Goal: Task Accomplishment & Management: Use online tool/utility

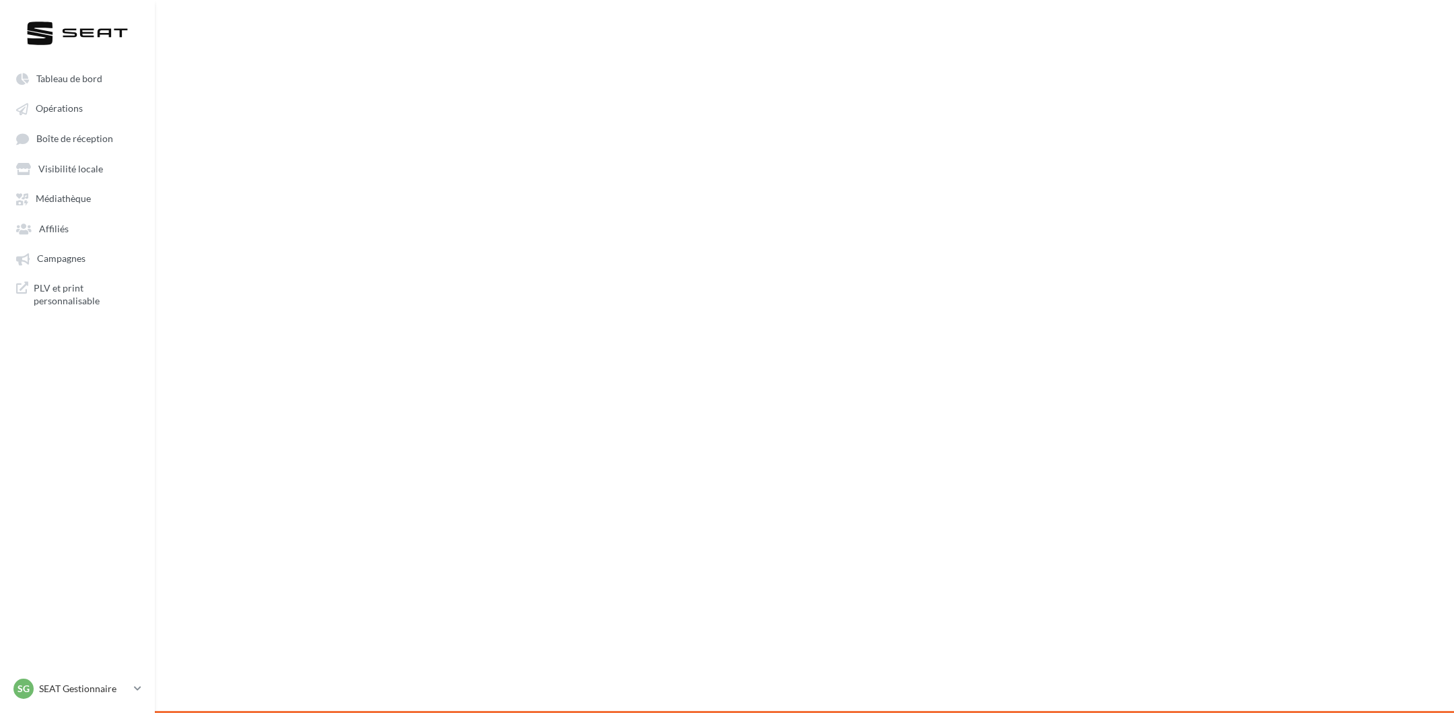
click at [72, 107] on span "Opérations" at bounding box center [59, 108] width 47 height 11
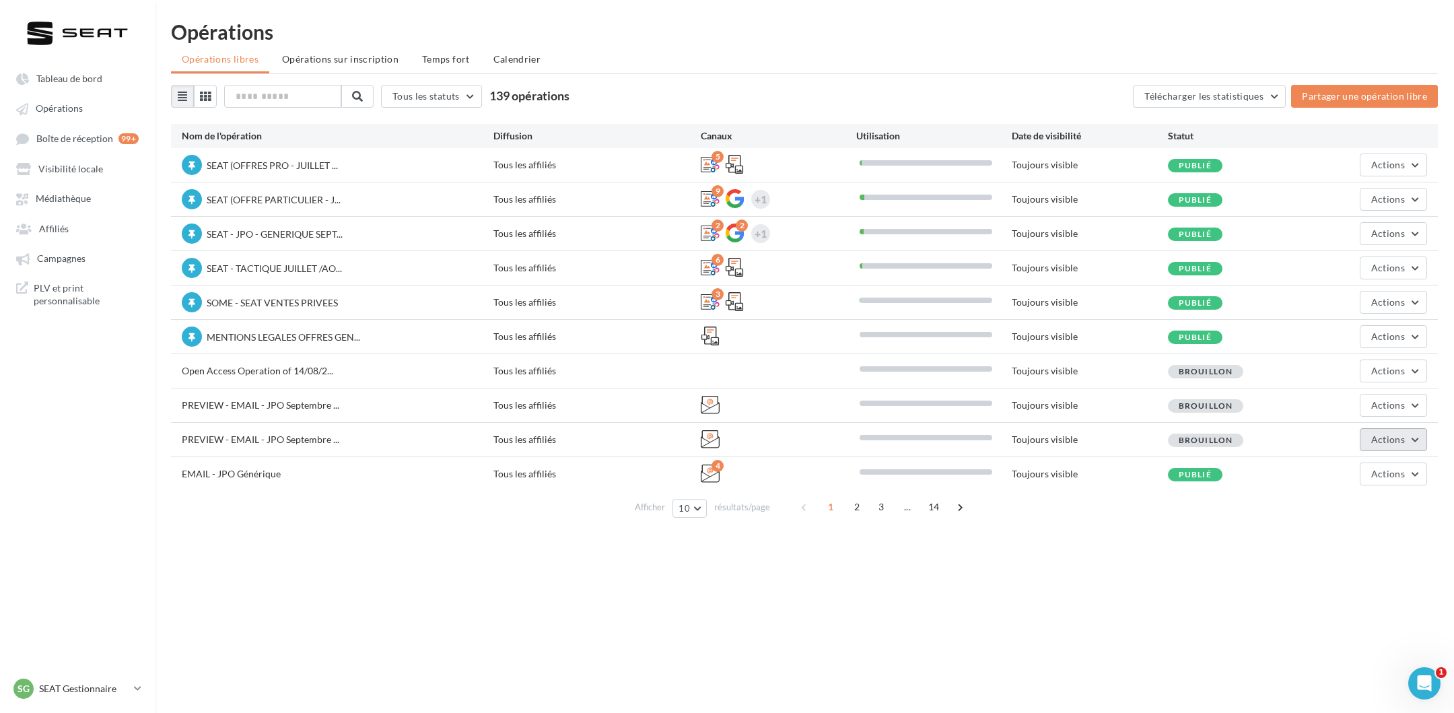
click at [1393, 444] on button "Actions" at bounding box center [1393, 439] width 67 height 23
click at [1372, 471] on button "Editer" at bounding box center [1360, 471] width 135 height 35
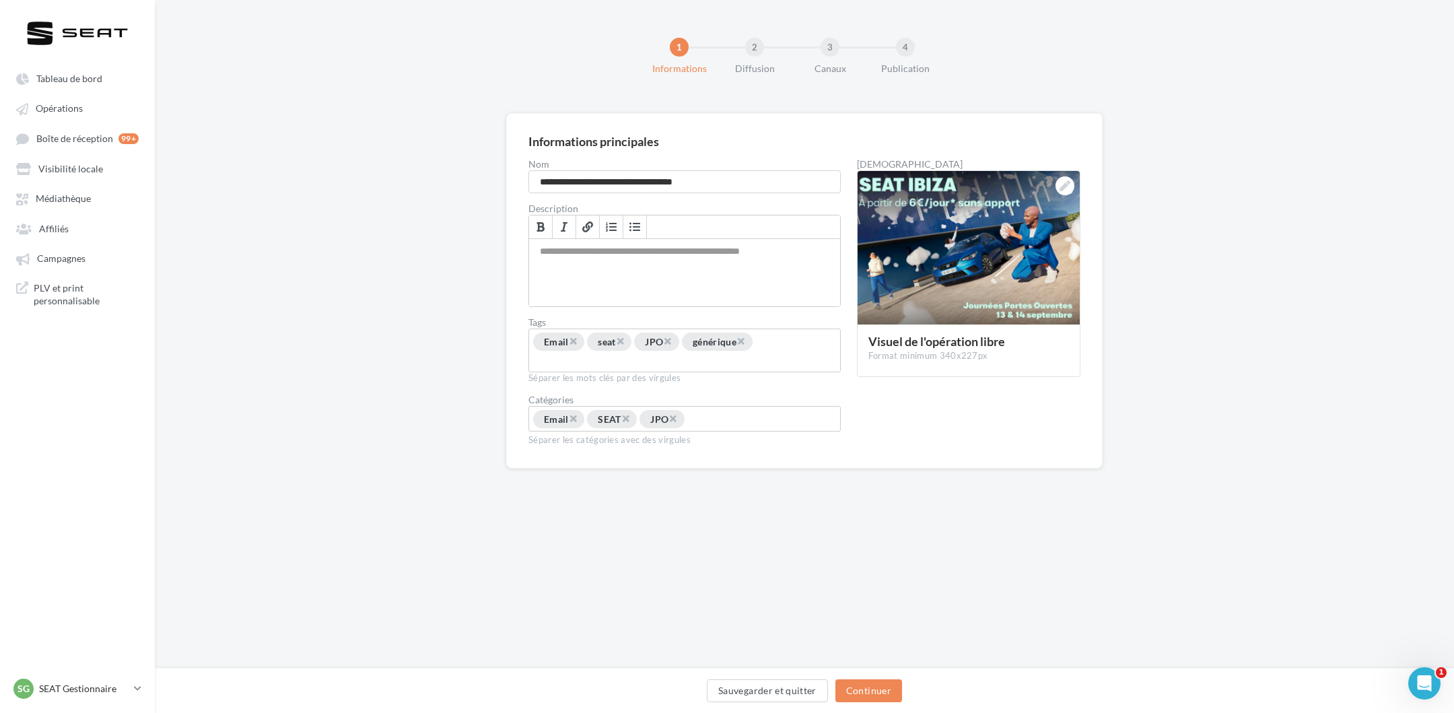
click at [894, 702] on div "Sauvegarder et quitter Continuer" at bounding box center [805, 693] width 1278 height 28
click at [891, 698] on button "Continuer" at bounding box center [869, 690] width 67 height 23
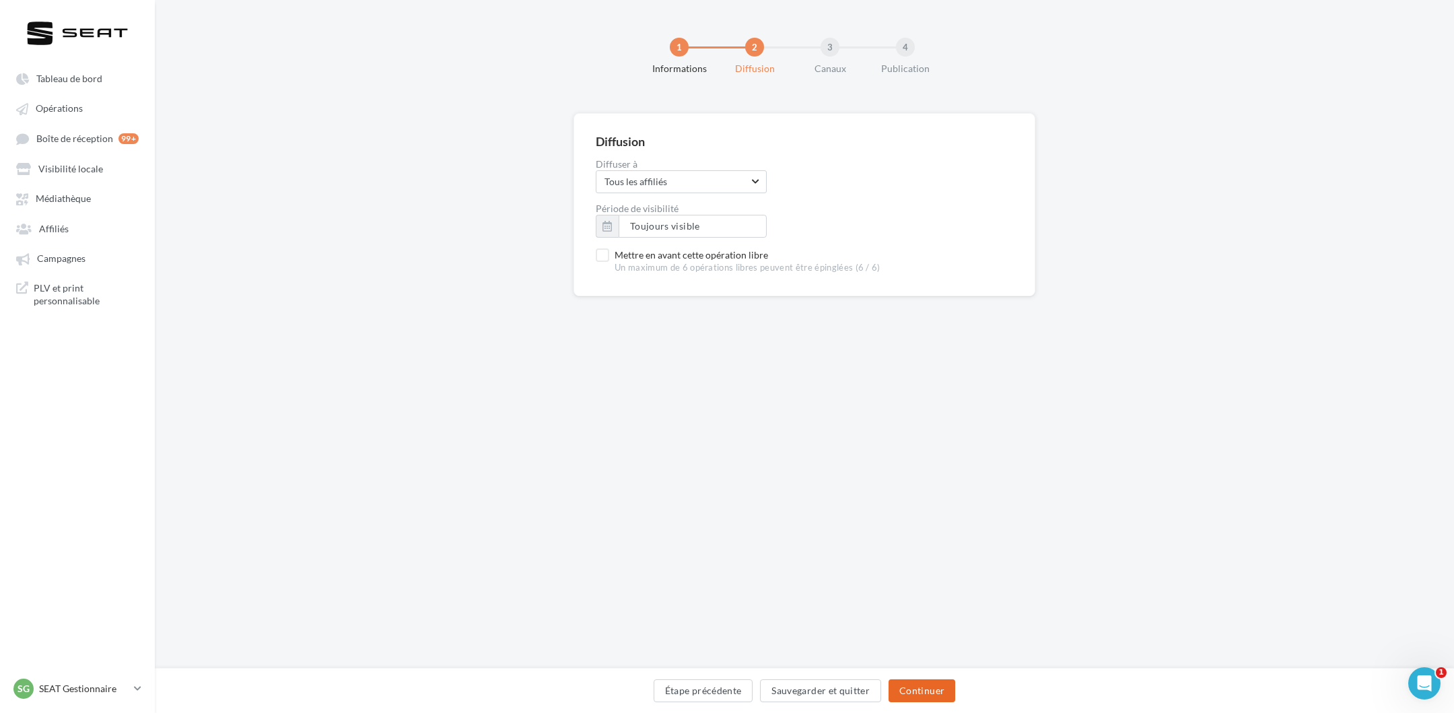
click at [928, 690] on button "Continuer" at bounding box center [922, 690] width 67 height 23
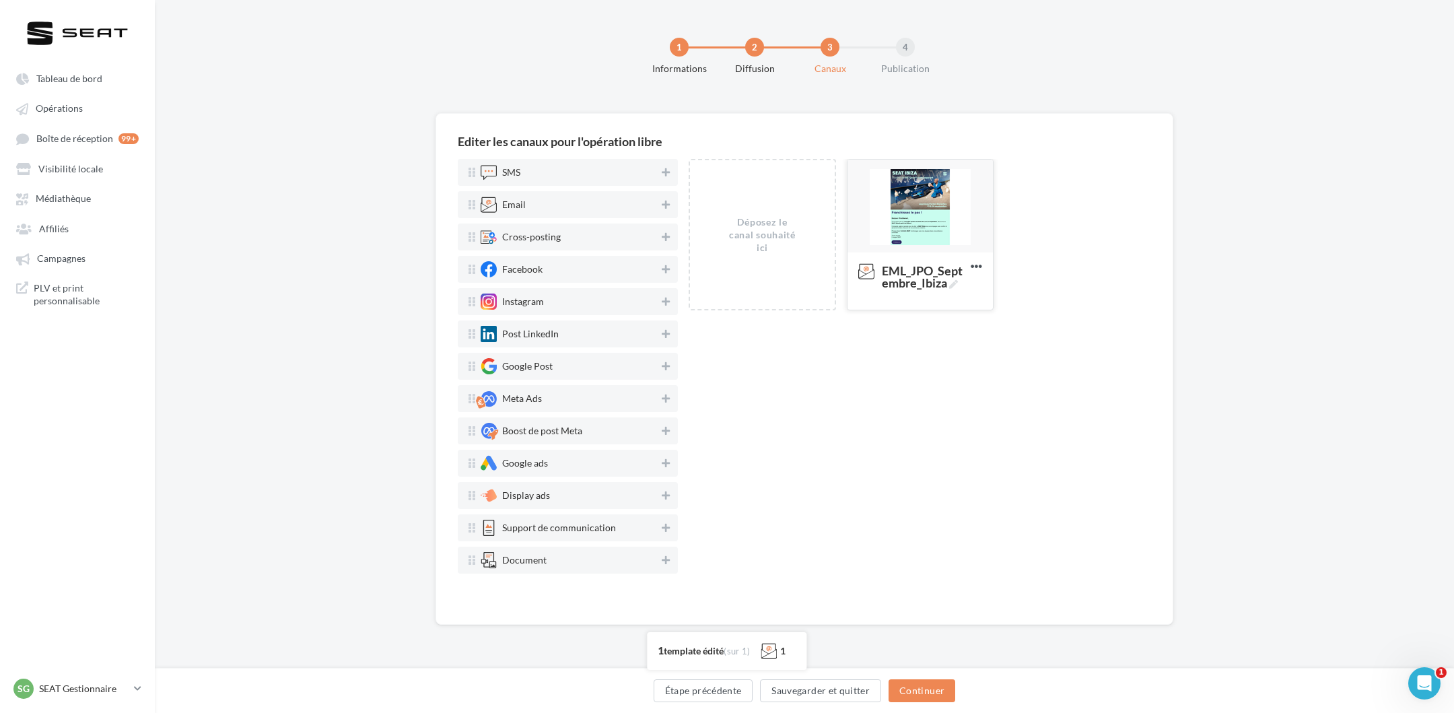
click at [900, 178] on div at bounding box center [920, 207] width 145 height 94
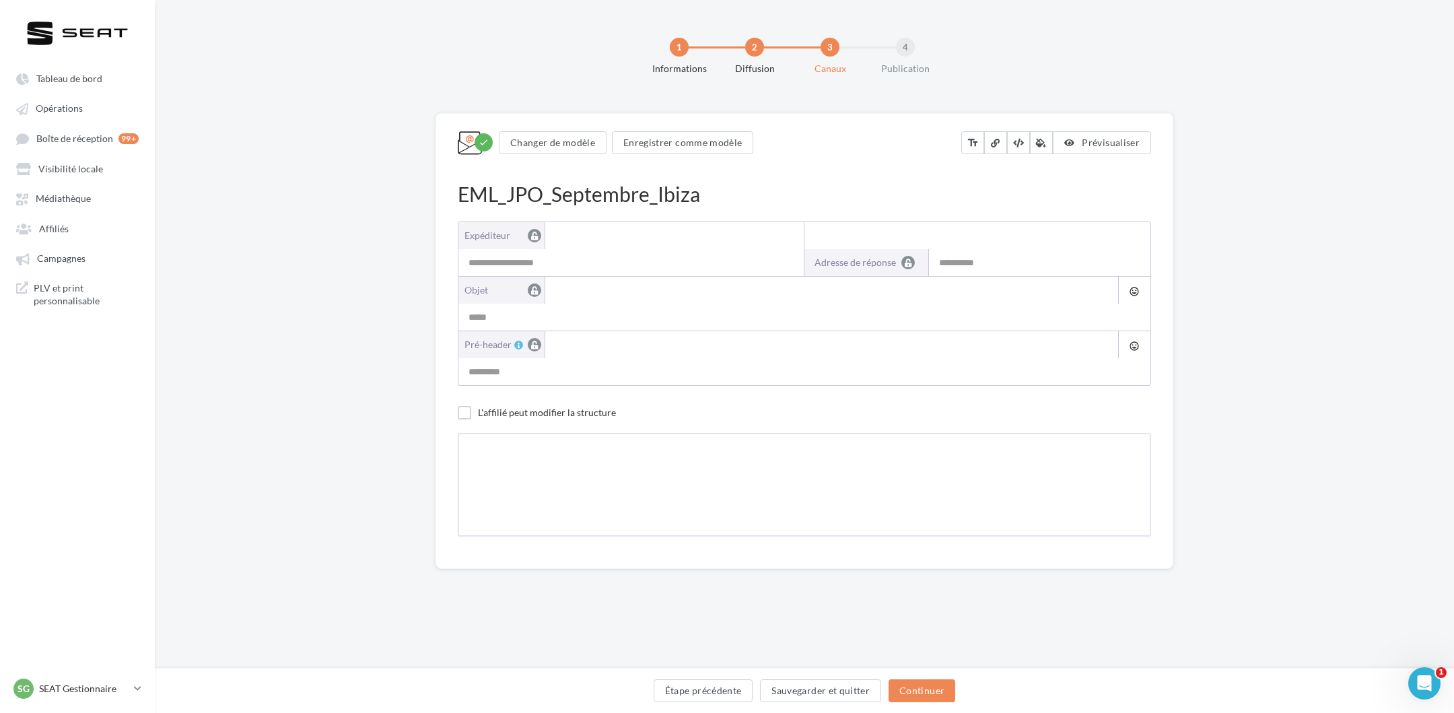
type input "**********"
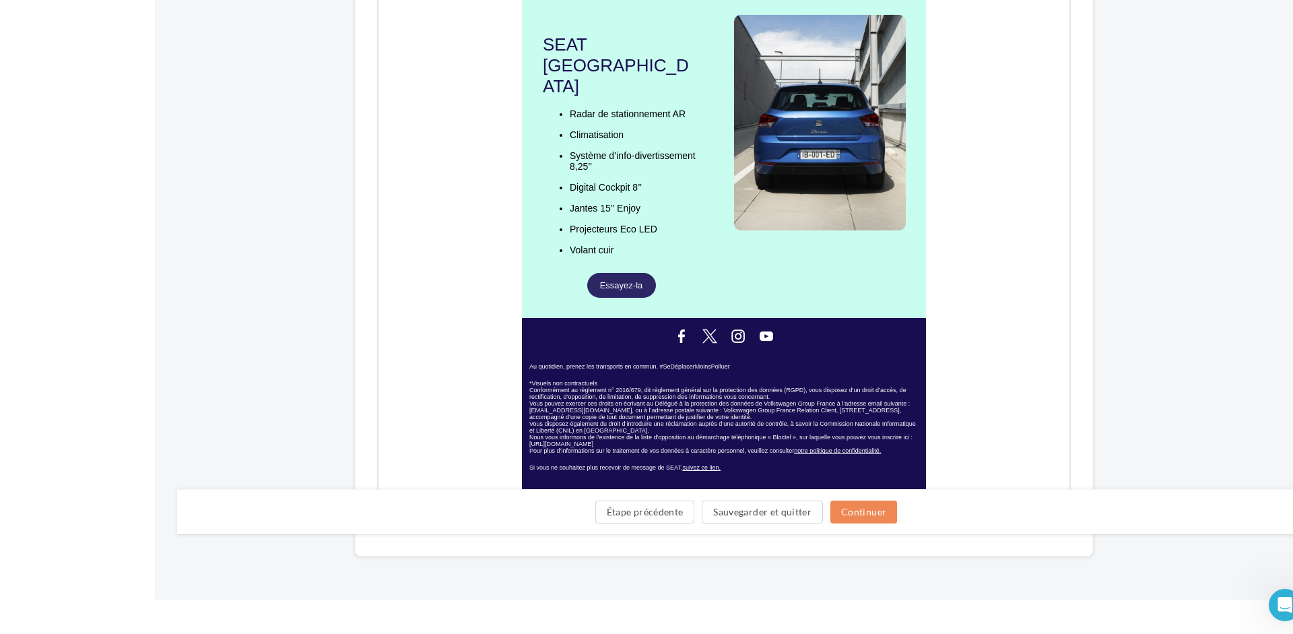
scroll to position [859, 22]
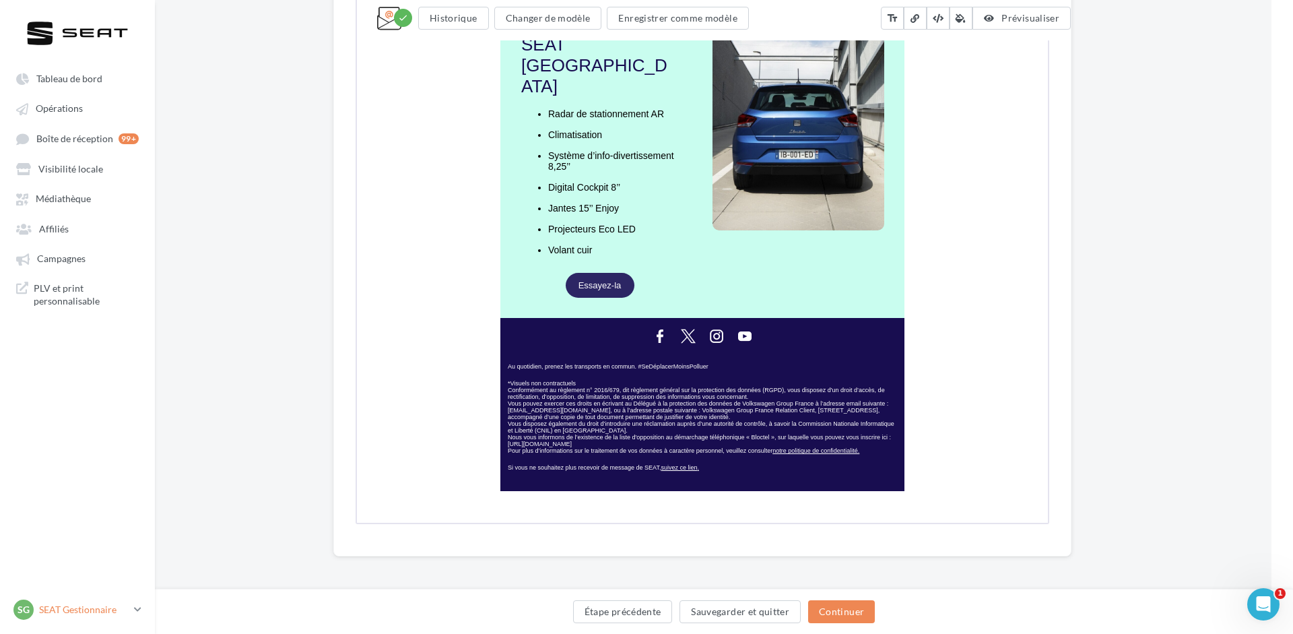
click at [97, 615] on p "SEAT Gestionnaire" at bounding box center [84, 609] width 90 height 13
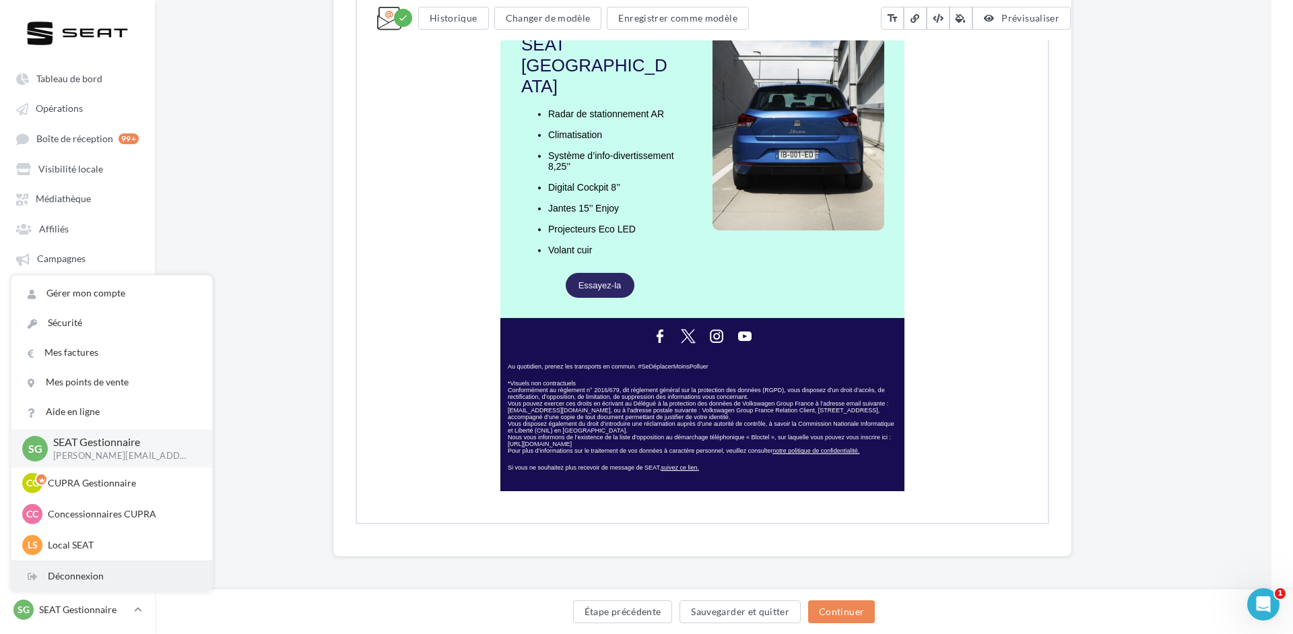
click at [106, 576] on div "Déconnexion" at bounding box center [111, 576] width 201 height 30
